Goal: Find specific page/section: Find specific page/section

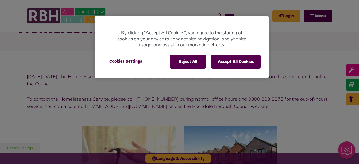
scroll to position [33, 0]
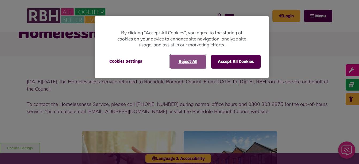
click at [195, 63] on button "Reject All" at bounding box center [188, 62] width 36 height 14
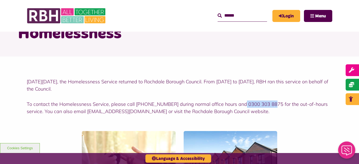
drag, startPoint x: 237, startPoint y: 104, endPoint x: 270, endPoint y: 104, distance: 32.9
click at [270, 104] on p "To contact the Homelessness Service, please call [PHONE_NUMBER] during normal o…" at bounding box center [179, 107] width 305 height 14
drag, startPoint x: 270, startPoint y: 104, endPoint x: 251, endPoint y: 115, distance: 22.3
click at [251, 115] on div "[DATE][DATE], the Homelessness Service returned to Rochdale Borough Council. Fr…" at bounding box center [179, 92] width 359 height 72
click at [140, 111] on p "To contact the Homelessness Service, please call [PHONE_NUMBER] during normal o…" at bounding box center [179, 107] width 305 height 14
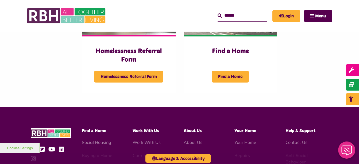
scroll to position [188, 0]
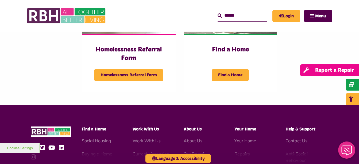
click at [354, 75] on link "Report a Repair" at bounding box center [329, 70] width 59 height 12
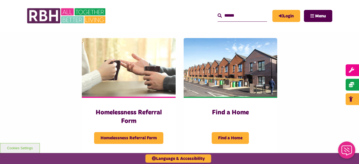
scroll to position [118, 0]
